Goal: Find specific page/section: Find specific page/section

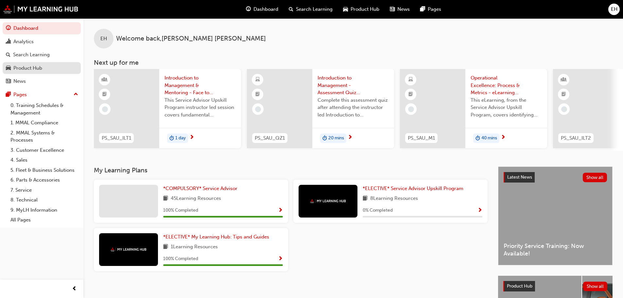
click at [16, 67] on div "Product Hub" at bounding box center [27, 68] width 29 height 8
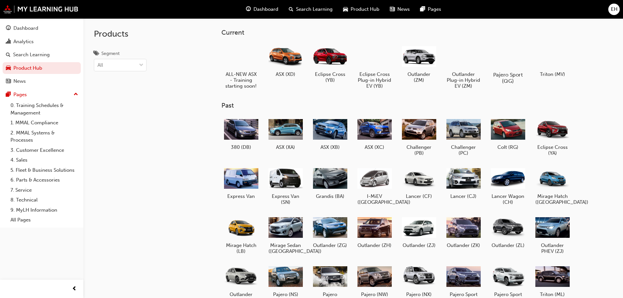
click at [508, 78] on h5 "Pajero Sport (QG)" at bounding box center [507, 78] width 36 height 12
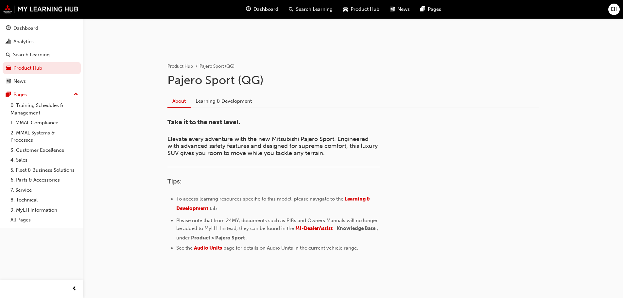
scroll to position [105, 0]
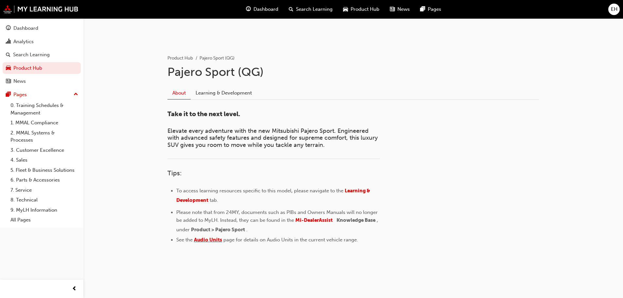
click at [215, 238] on span "Audio Units" at bounding box center [208, 240] width 28 height 6
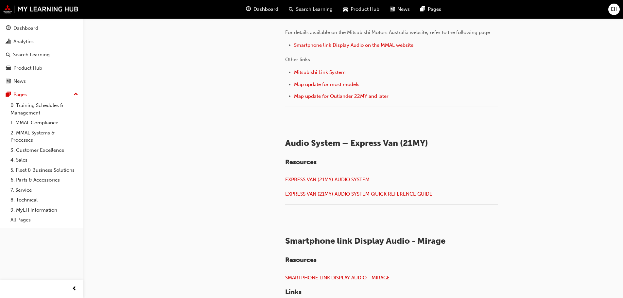
scroll to position [556, 0]
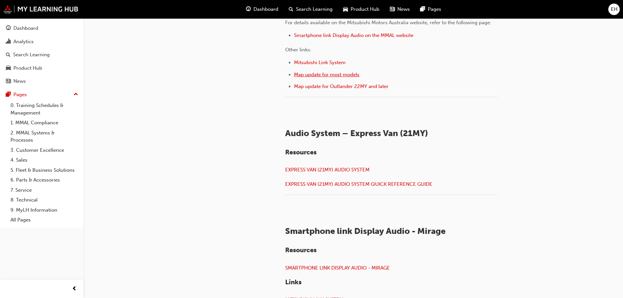
click at [319, 77] on span "Map update for most models" at bounding box center [326, 75] width 65 height 6
